Goal: Information Seeking & Learning: Find specific fact

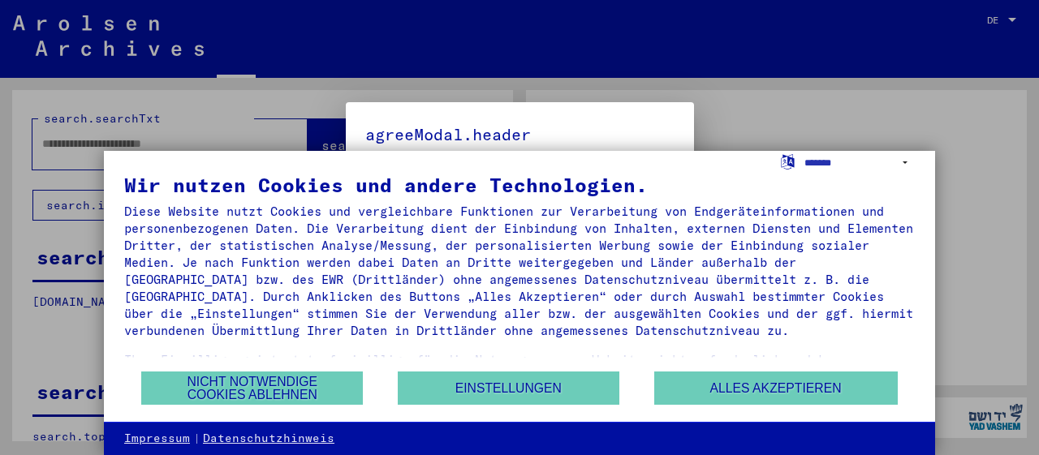
type input "**********"
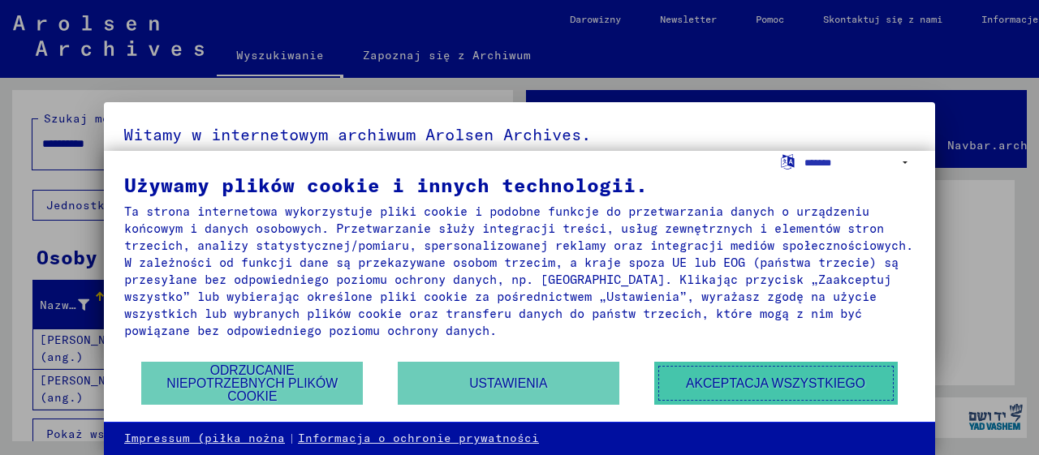
click at [748, 381] on button "Akceptacja wszystkiego" at bounding box center [776, 383] width 244 height 43
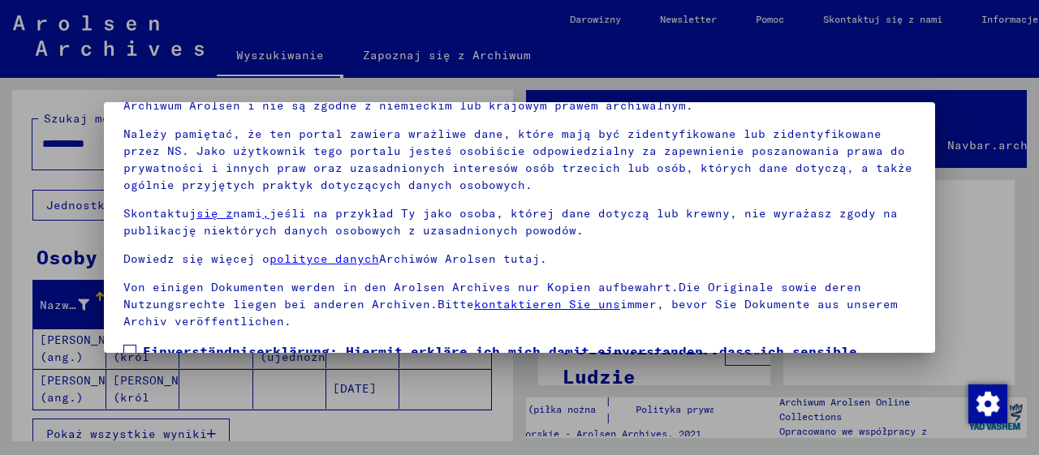
scroll to position [127, 0]
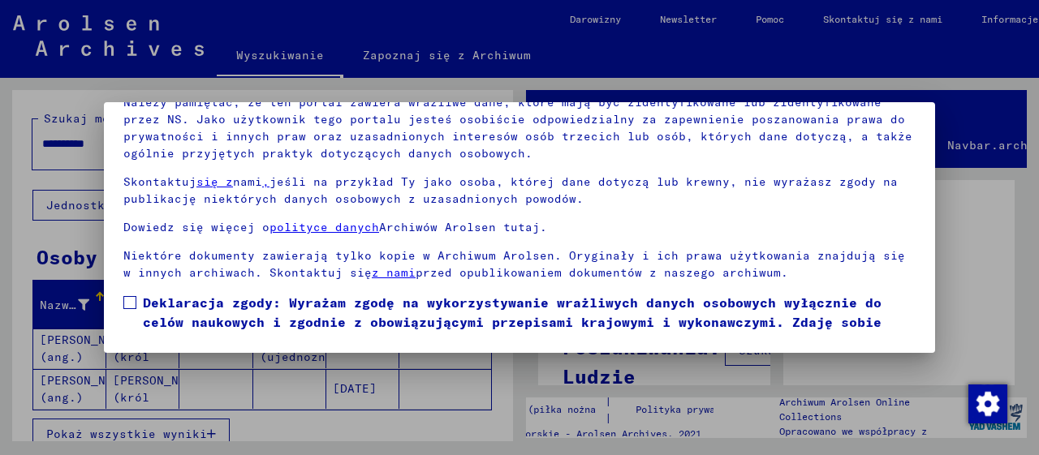
click at [981, 222] on div at bounding box center [519, 227] width 1039 height 455
click at [134, 301] on span at bounding box center [129, 302] width 13 height 13
click at [956, 335] on div at bounding box center [519, 227] width 1039 height 455
click at [837, 321] on span "Deklaracja zgody: Wyrażam zgodę na wykorzystywanie wrażliwych danych osobowych …" at bounding box center [529, 322] width 773 height 58
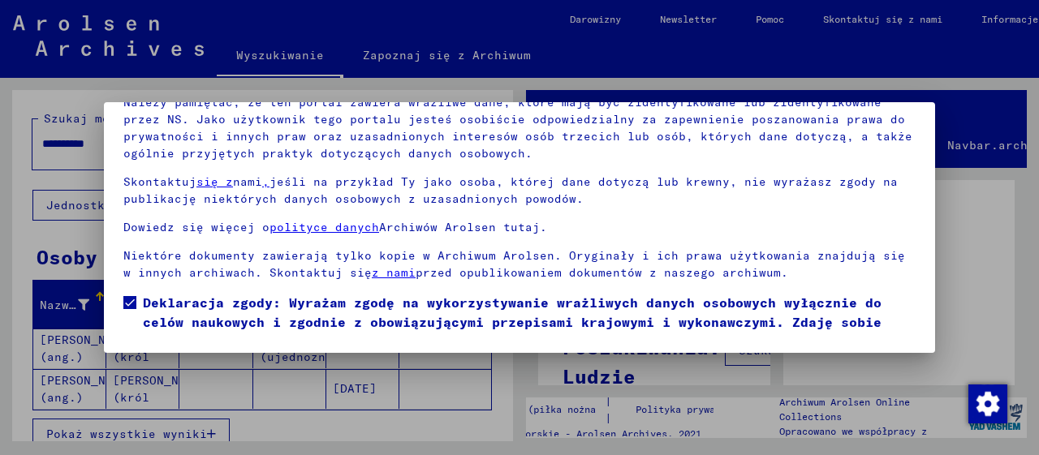
click at [423, 390] on div at bounding box center [519, 227] width 1039 height 455
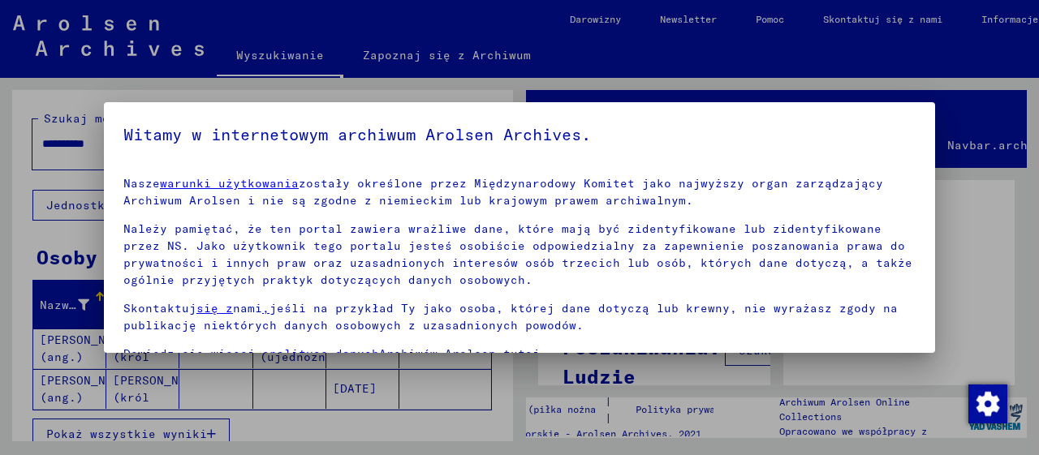
click at [423, 390] on div at bounding box center [519, 227] width 1039 height 455
click at [280, 181] on link "warunki użytkowania" at bounding box center [229, 183] width 139 height 15
